Goal: Task Accomplishment & Management: Manage account settings

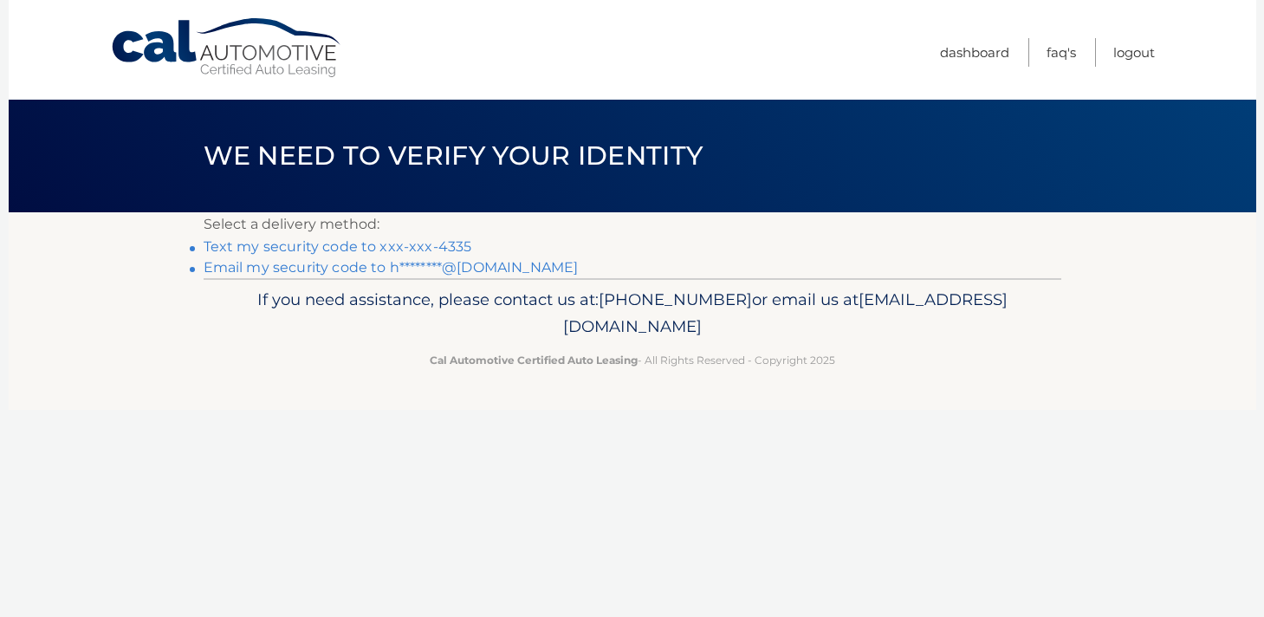
click at [415, 238] on link "Text my security code to xxx-xxx-4335" at bounding box center [338, 246] width 269 height 16
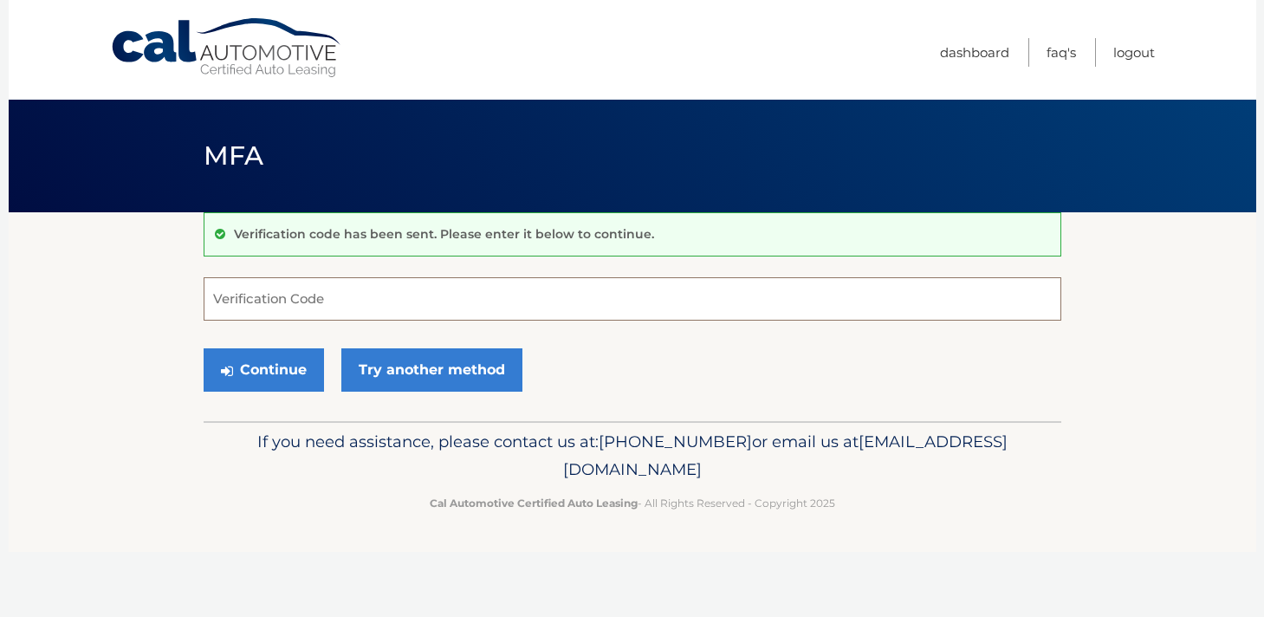
click at [298, 296] on input "Verification Code" at bounding box center [633, 298] width 858 height 43
type input "062629"
click at [234, 366] on button "Continue" at bounding box center [264, 369] width 120 height 43
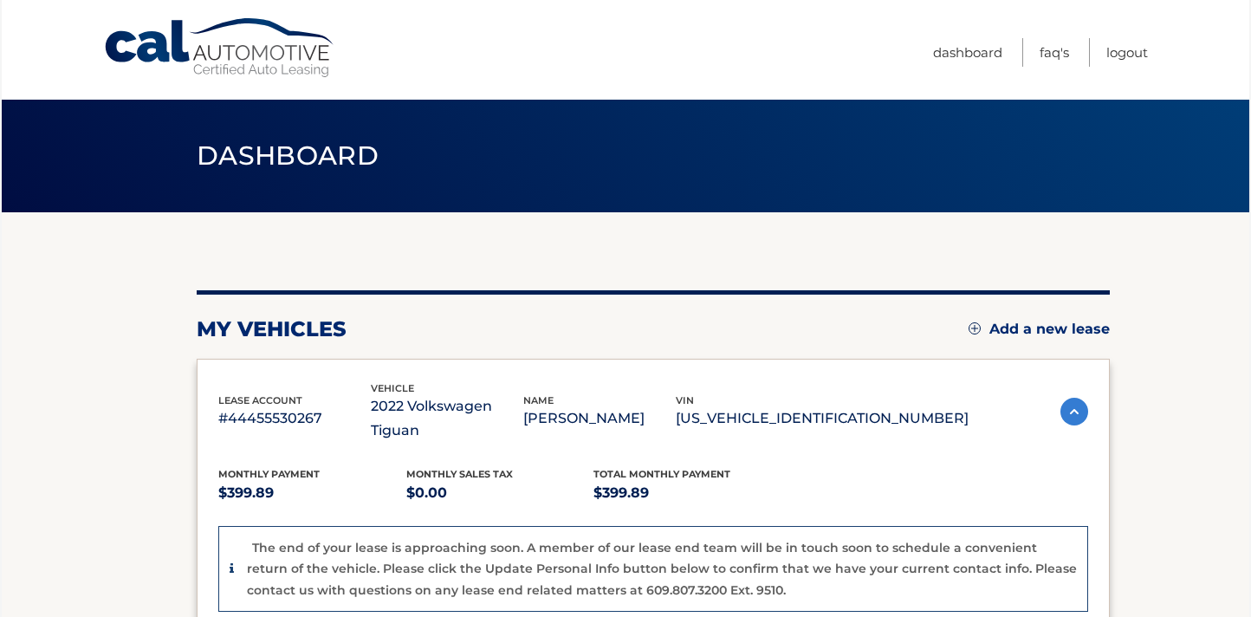
click at [1073, 398] on img at bounding box center [1075, 412] width 28 height 28
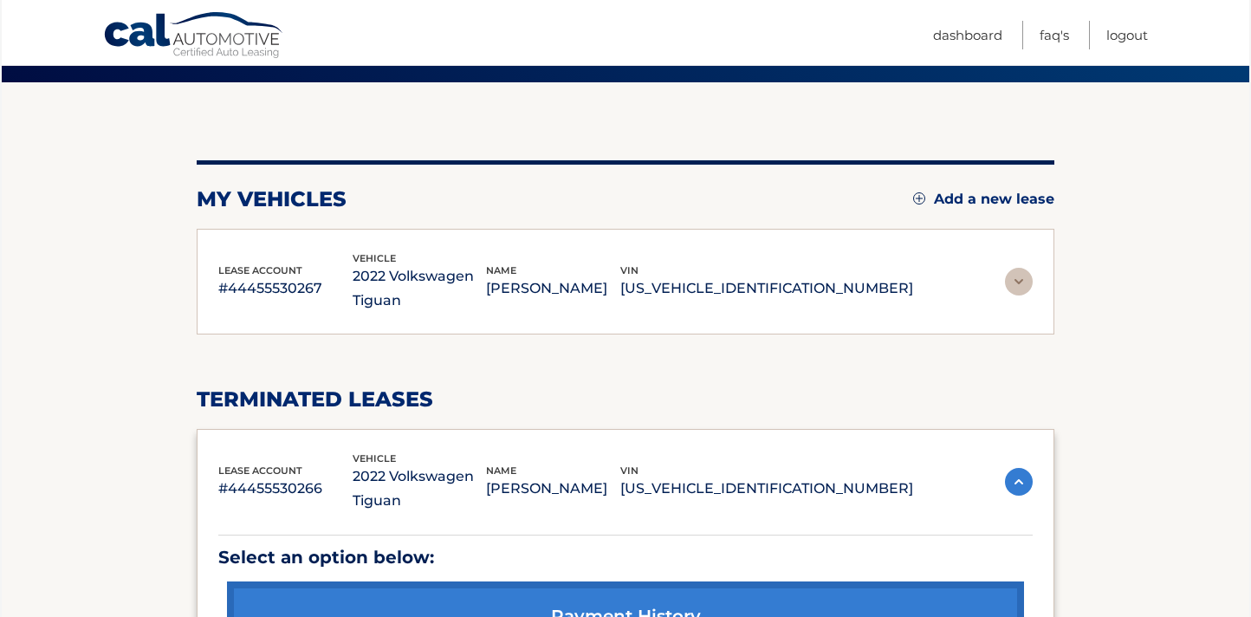
scroll to position [127, 0]
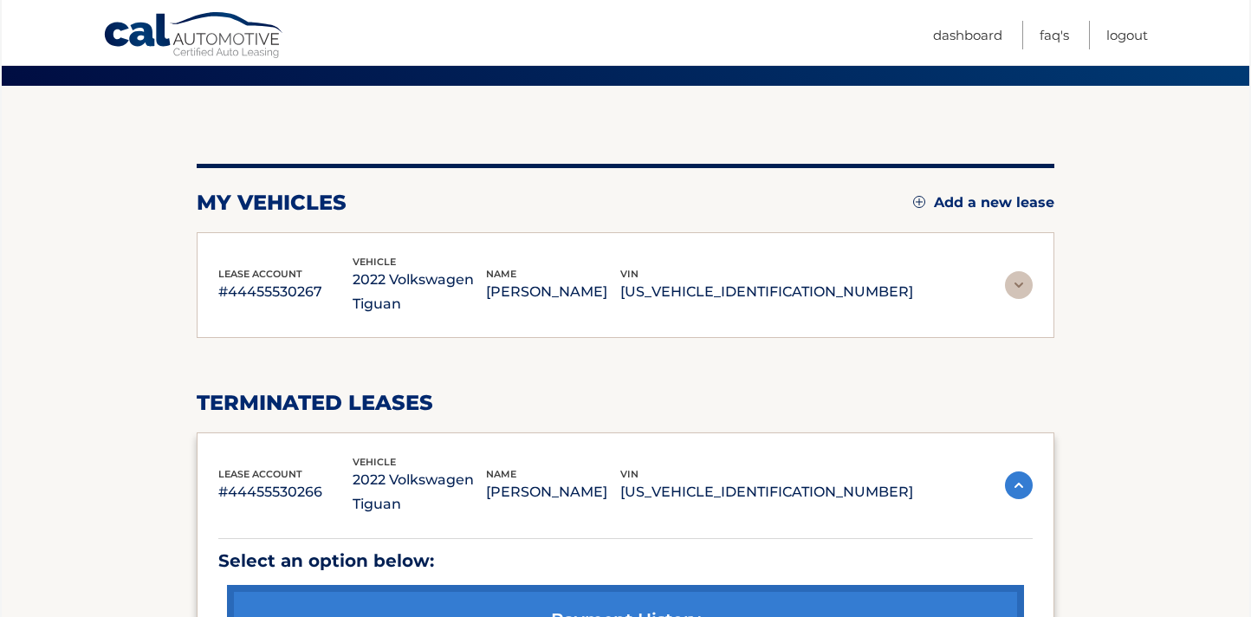
click at [1022, 282] on img at bounding box center [1019, 285] width 28 height 28
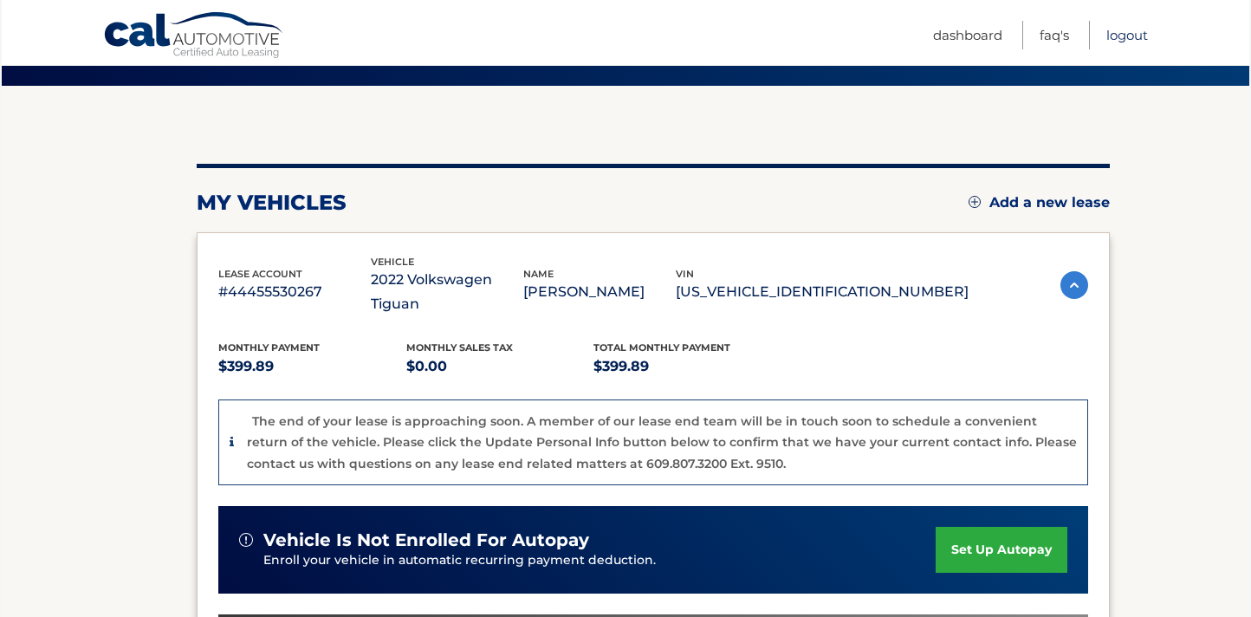
click at [1125, 36] on link "Logout" at bounding box center [1128, 35] width 42 height 29
